Goal: Check status: Check status

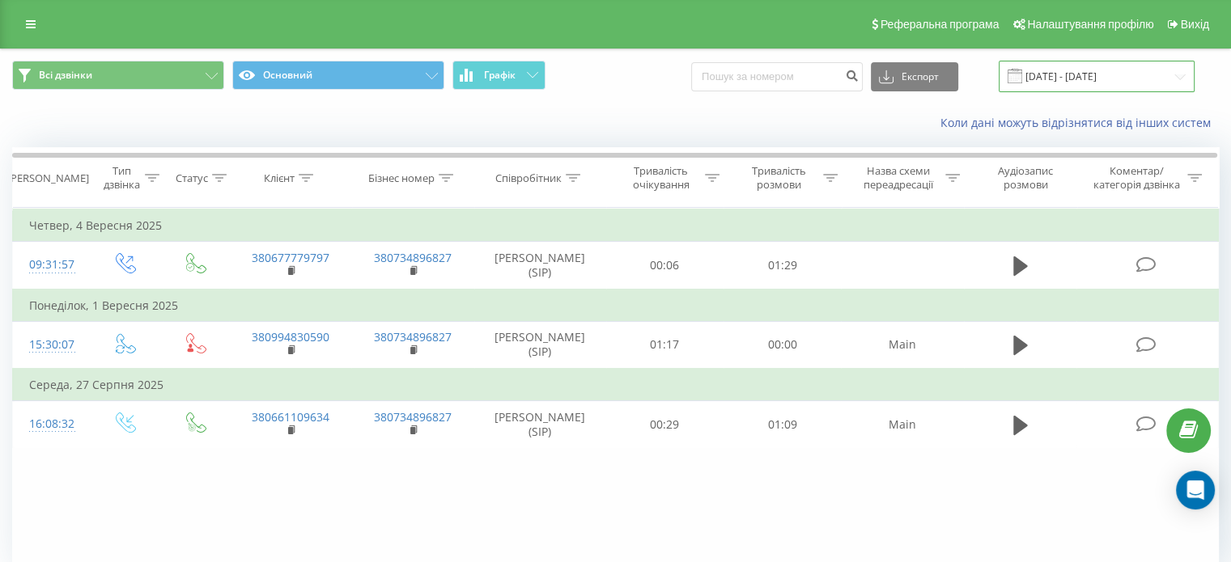
click at [1104, 76] on input "[DATE] - [DATE]" at bounding box center [1096, 77] width 196 height 32
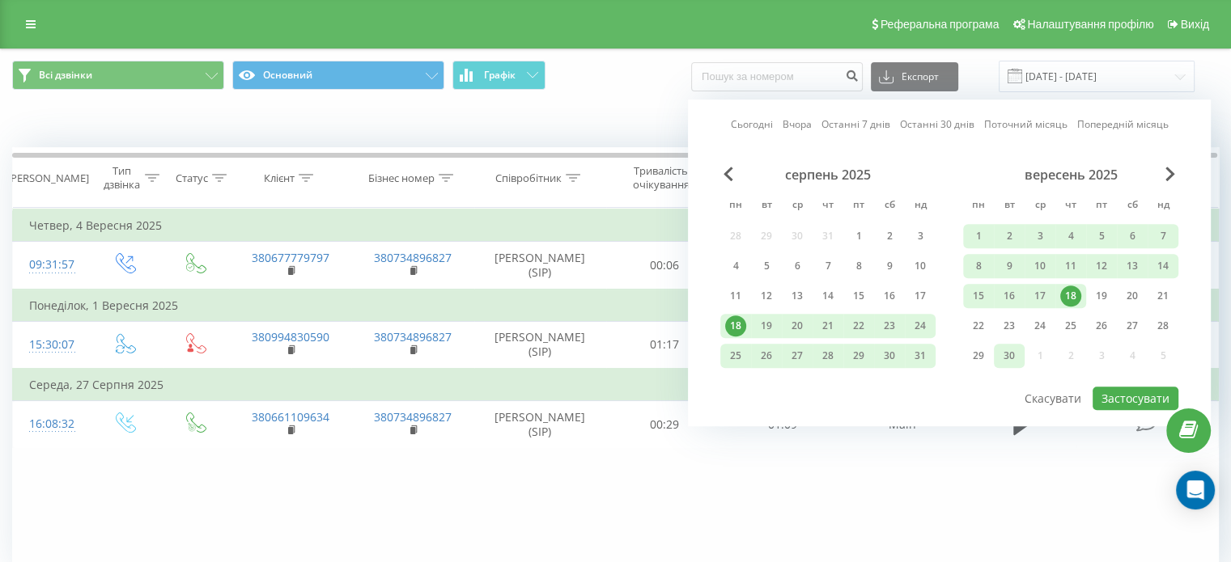
click at [1014, 354] on div "30" at bounding box center [1008, 355] width 21 height 21
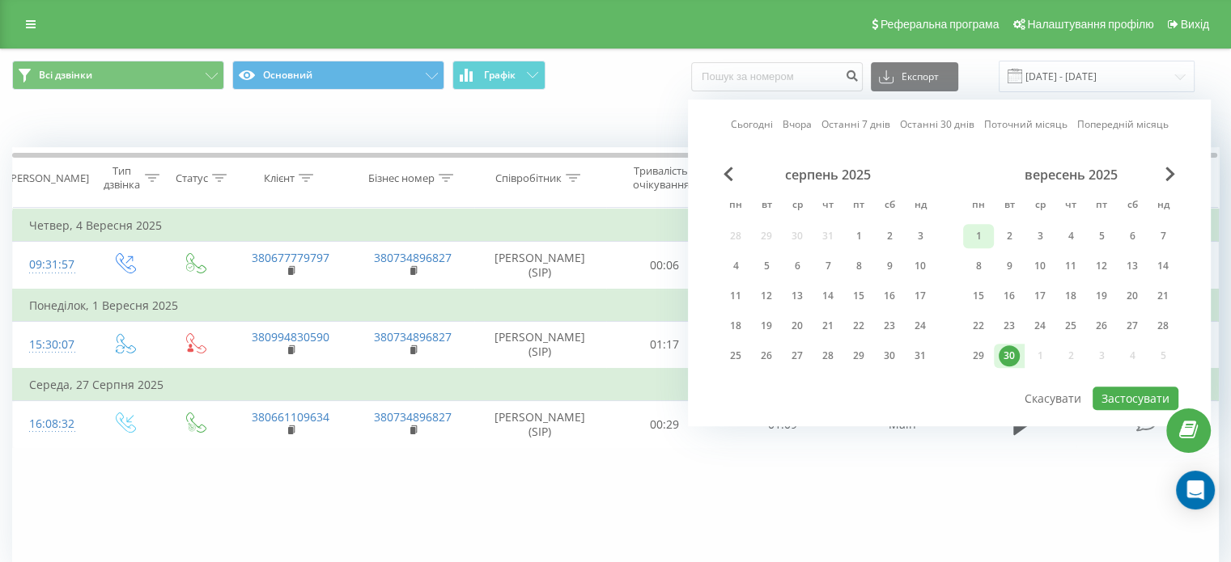
click at [970, 231] on div "1" at bounding box center [978, 236] width 21 height 21
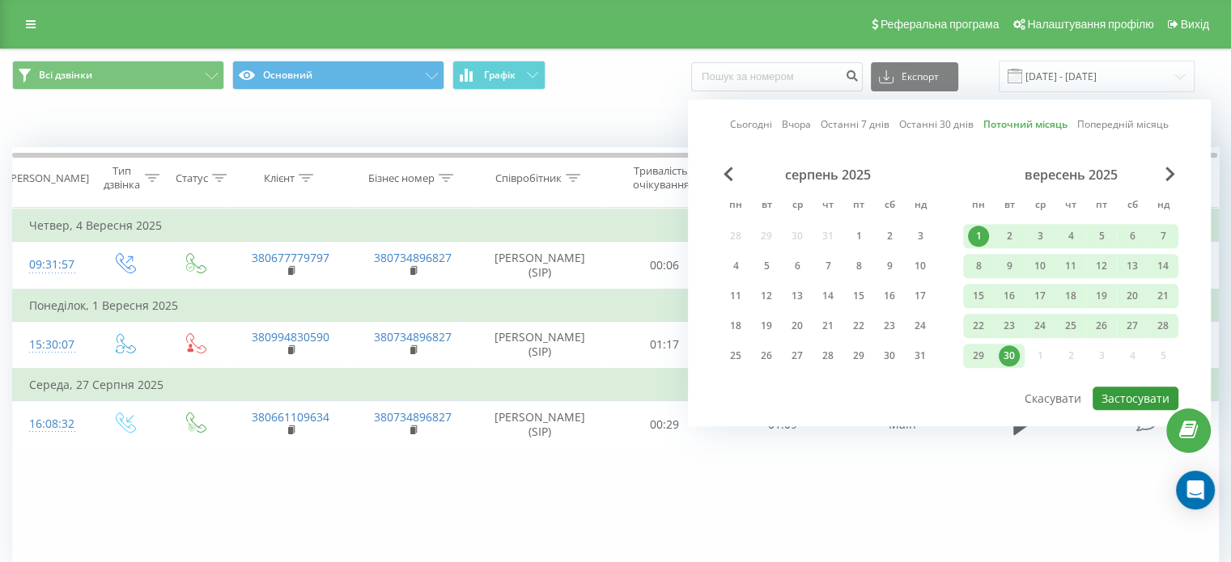
click at [1123, 392] on button "Застосувати" at bounding box center [1135, 398] width 86 height 23
type input "[DATE] - [DATE]"
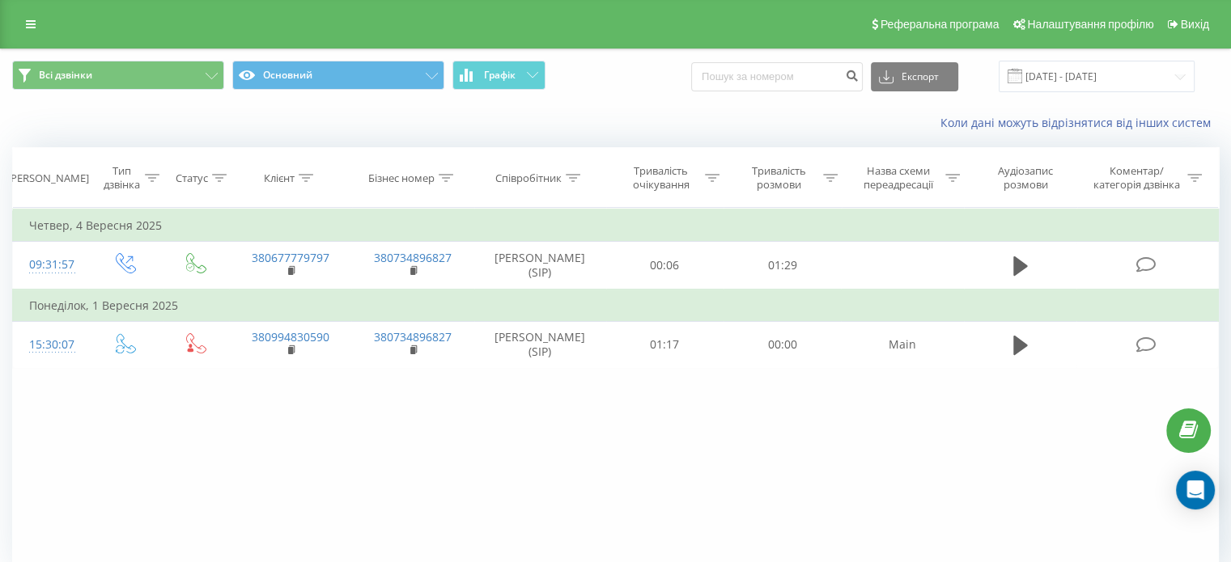
click at [307, 441] on div "Фільтрувати за умовою Дорівнює Введіть значення Скасувати OK Фільтрувати за умо…" at bounding box center [615, 390] width 1206 height 364
